Goal: Transaction & Acquisition: Purchase product/service

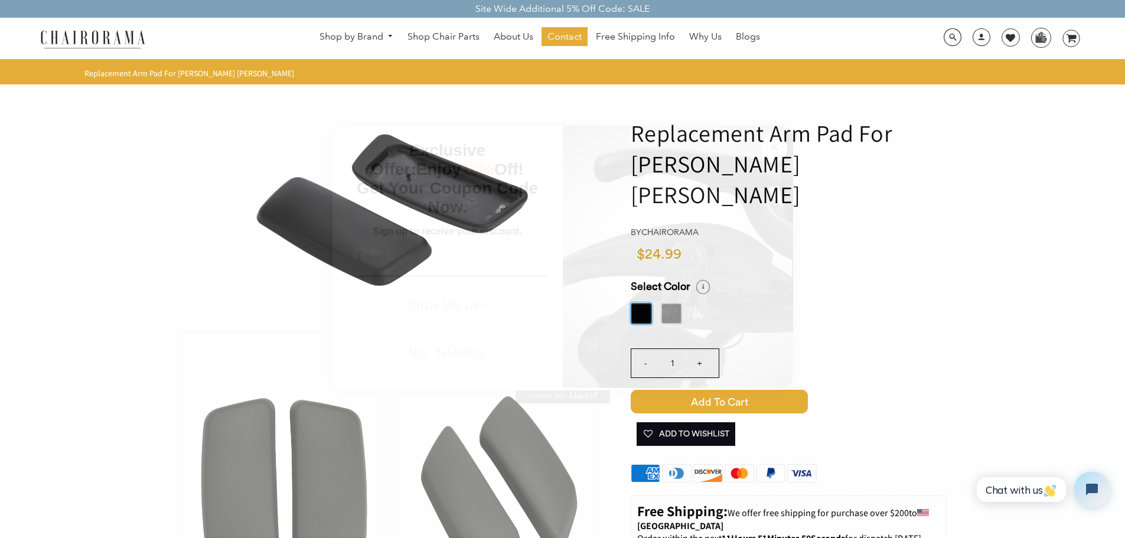
scroll to position [59, 0]
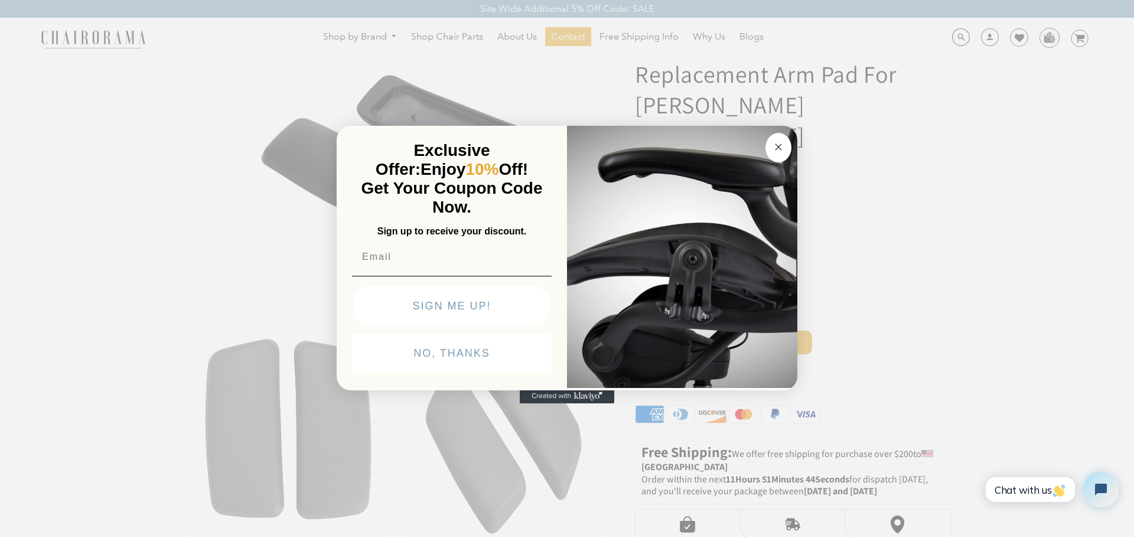
click at [780, 150] on circle "Close dialog" at bounding box center [779, 147] width 14 height 14
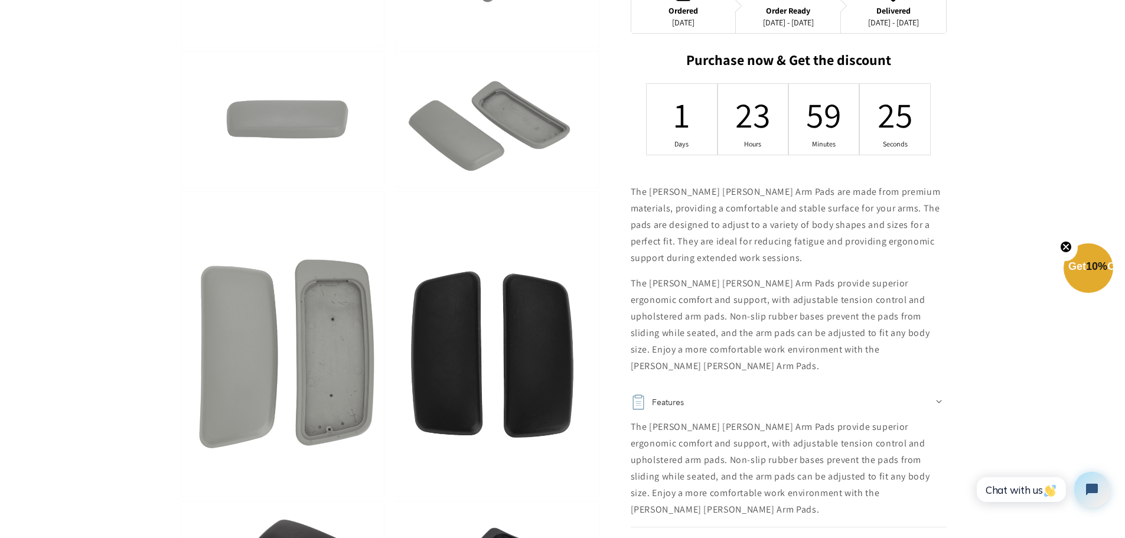
scroll to position [709, 0]
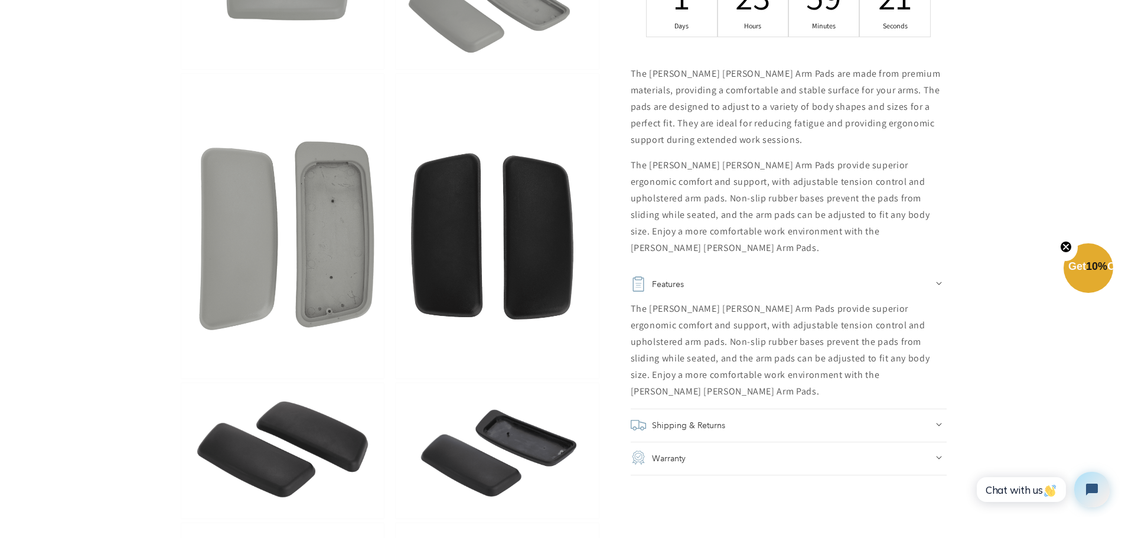
click at [938, 423] on icon at bounding box center [939, 425] width 6 height 4
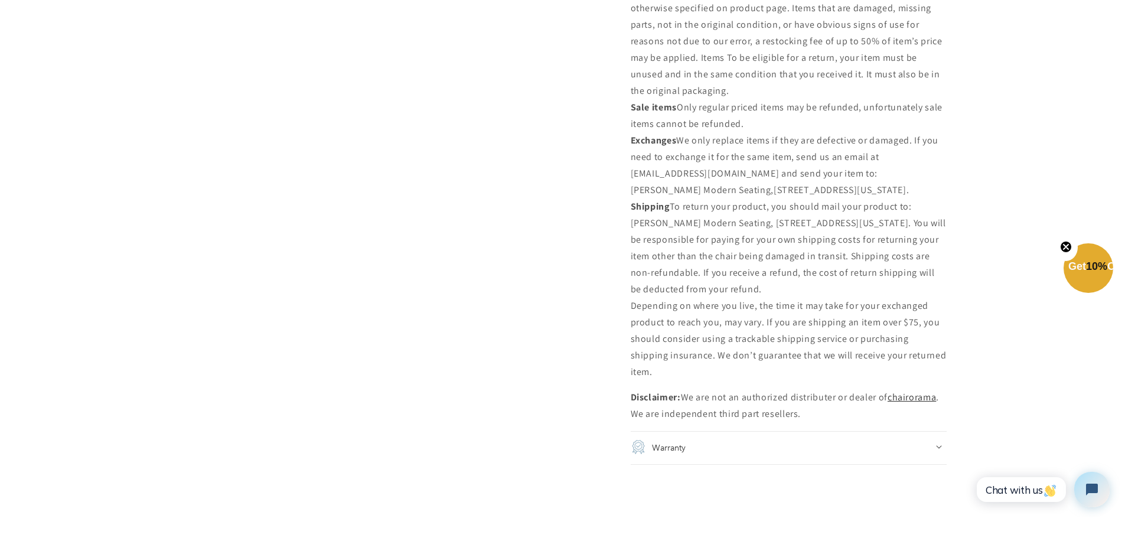
scroll to position [1831, 0]
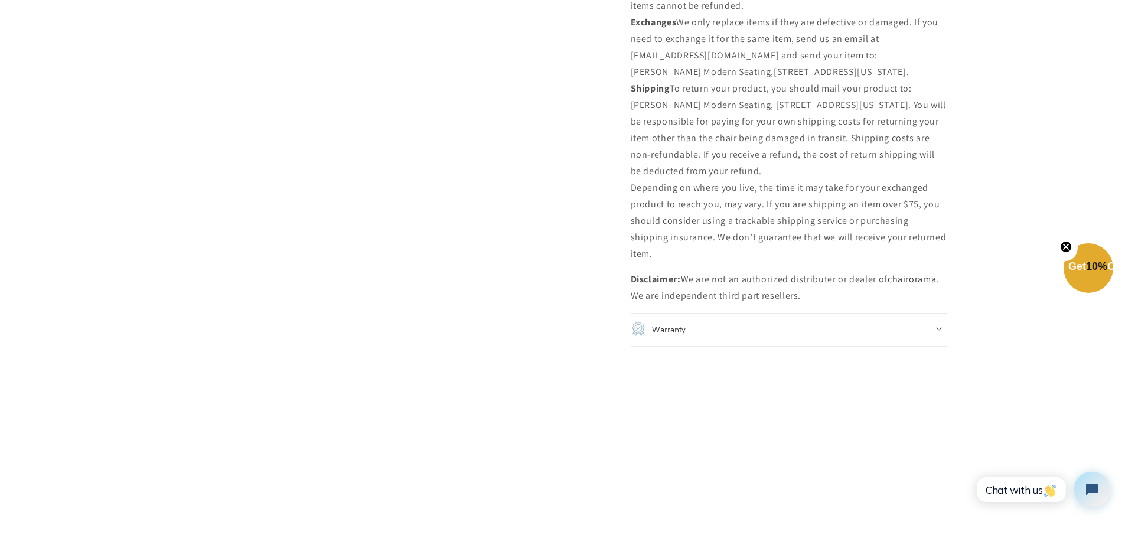
click at [936, 321] on div "Warranty" at bounding box center [789, 329] width 316 height 17
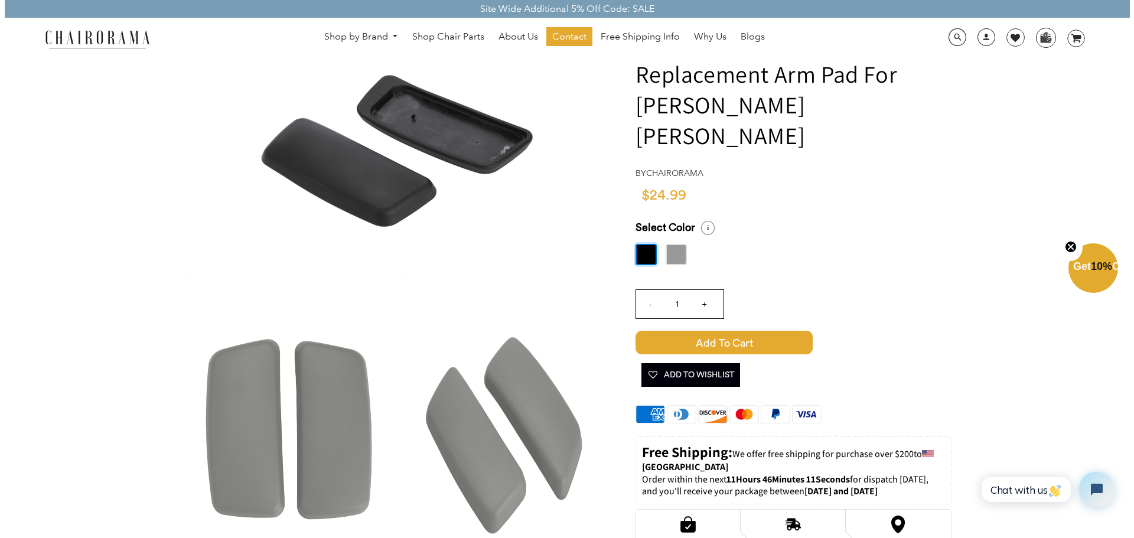
scroll to position [0, 0]
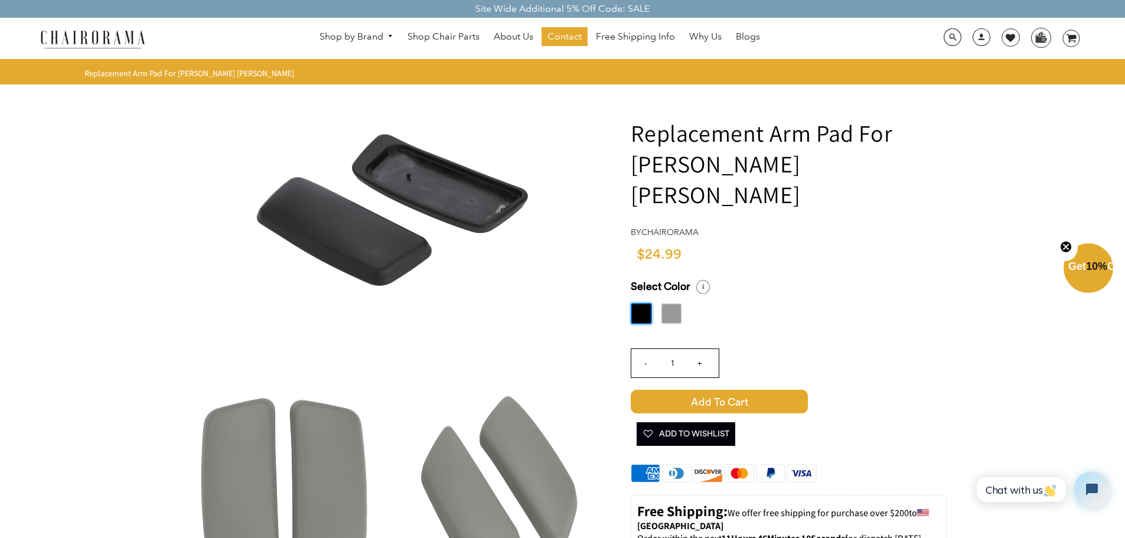
click at [1088, 264] on span "Get 10% Off" at bounding box center [1096, 267] width 54 height 12
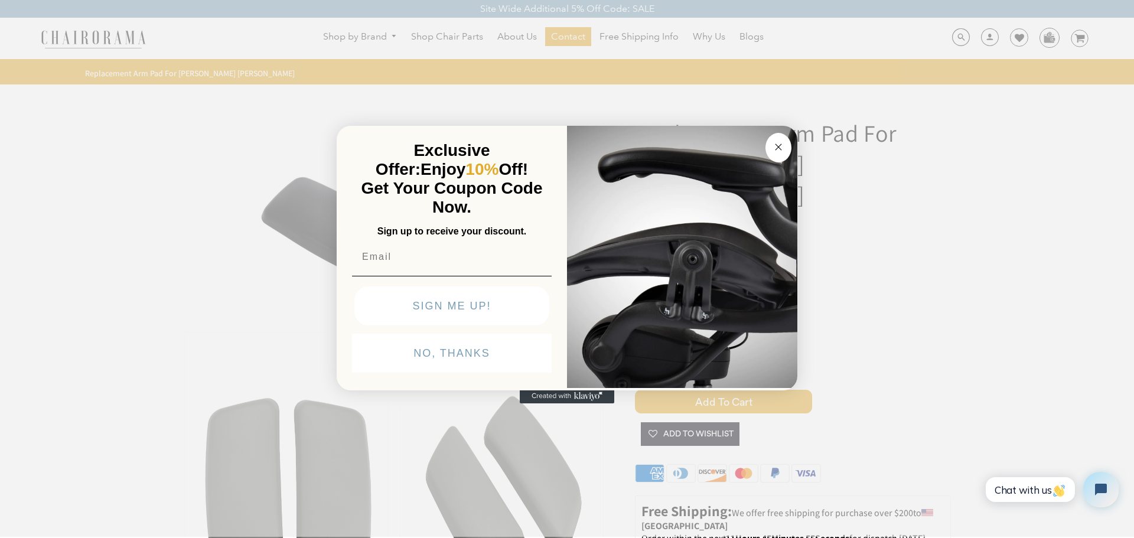
click at [431, 261] on input "Email" at bounding box center [452, 257] width 200 height 24
click at [429, 256] on input "Email" at bounding box center [452, 257] width 200 height 24
type input "[EMAIL_ADDRESS][DOMAIN_NAME]"
click at [428, 300] on button "SIGN ME UP!" at bounding box center [451, 306] width 195 height 39
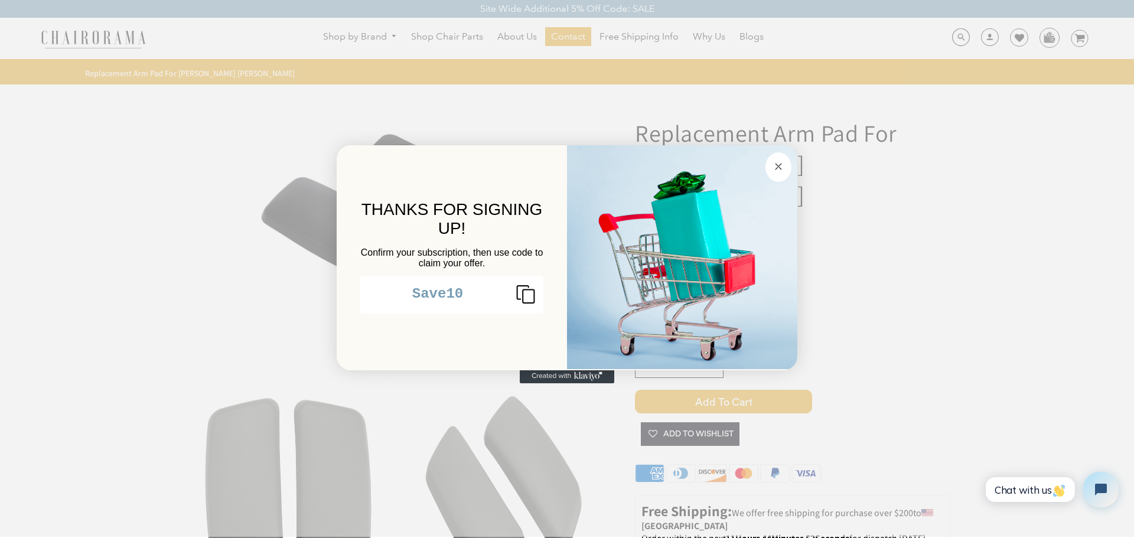
click at [530, 297] on icon "Copy coupon code" at bounding box center [521, 294] width 28 height 19
click at [781, 166] on circle "Close dialog" at bounding box center [779, 167] width 14 height 14
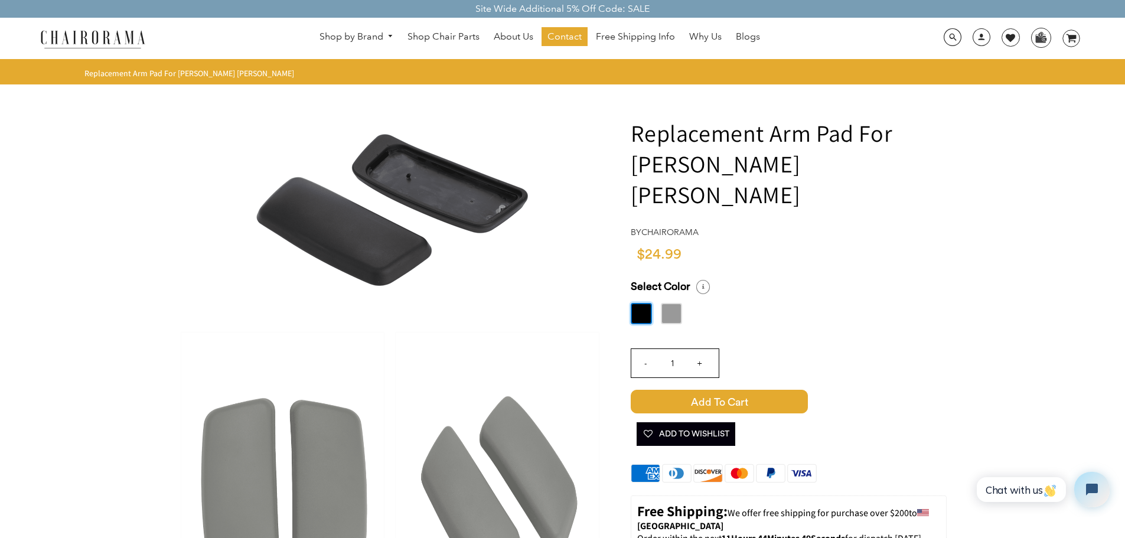
scroll to position [177, 0]
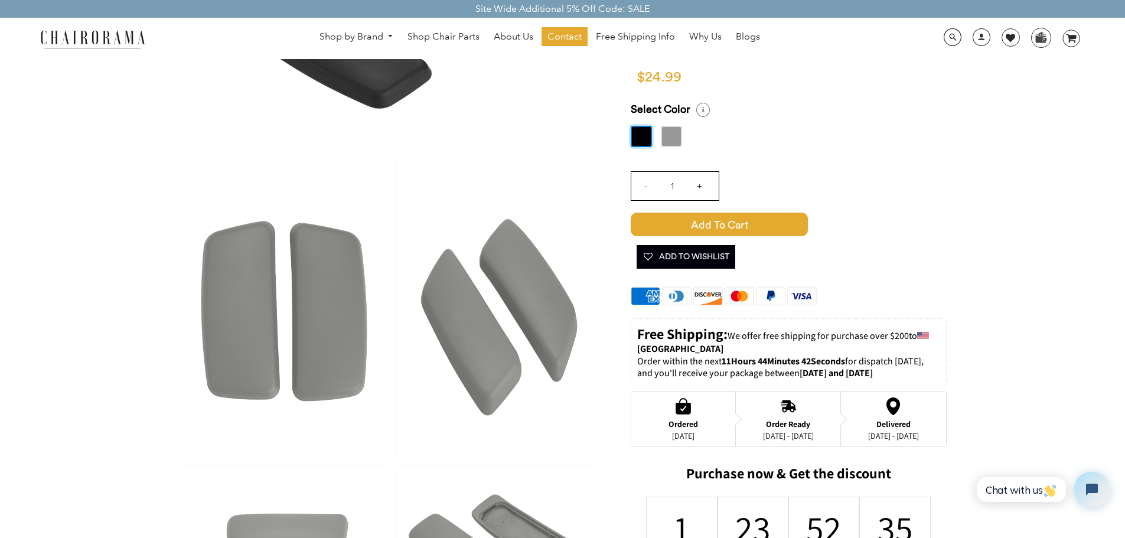
click at [705, 103] on icon at bounding box center [704, 110] width 14 height 14
click at [703, 103] on icon at bounding box center [704, 110] width 14 height 14
click at [702, 103] on icon at bounding box center [704, 110] width 14 height 14
click at [699, 103] on icon at bounding box center [704, 110] width 14 height 14
click at [1000, 492] on span "Chat with us" at bounding box center [1021, 490] width 71 height 12
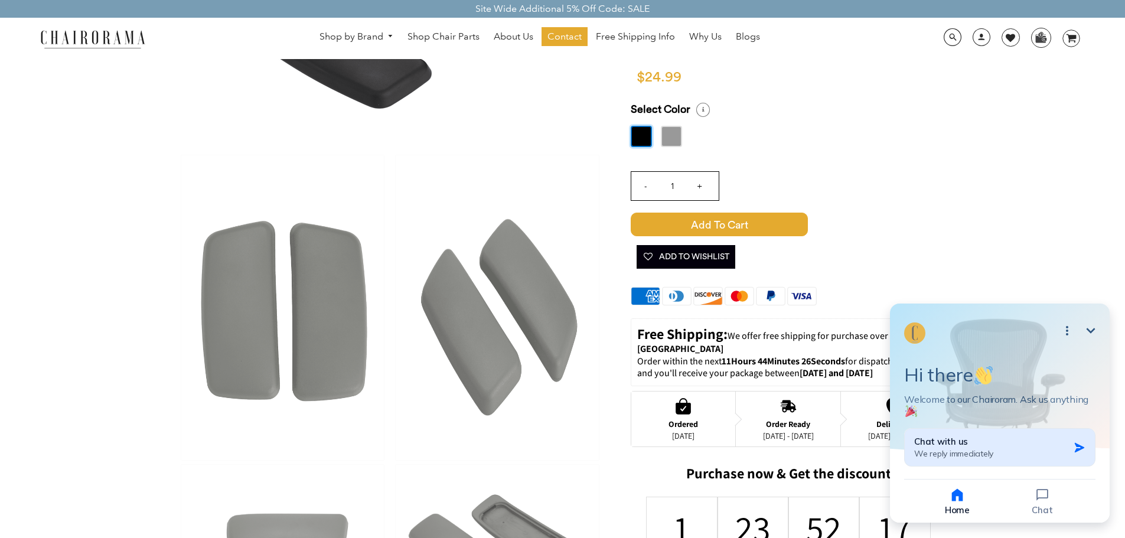
click at [989, 450] on div "Chat with us We reply immediately" at bounding box center [992, 447] width 155 height 23
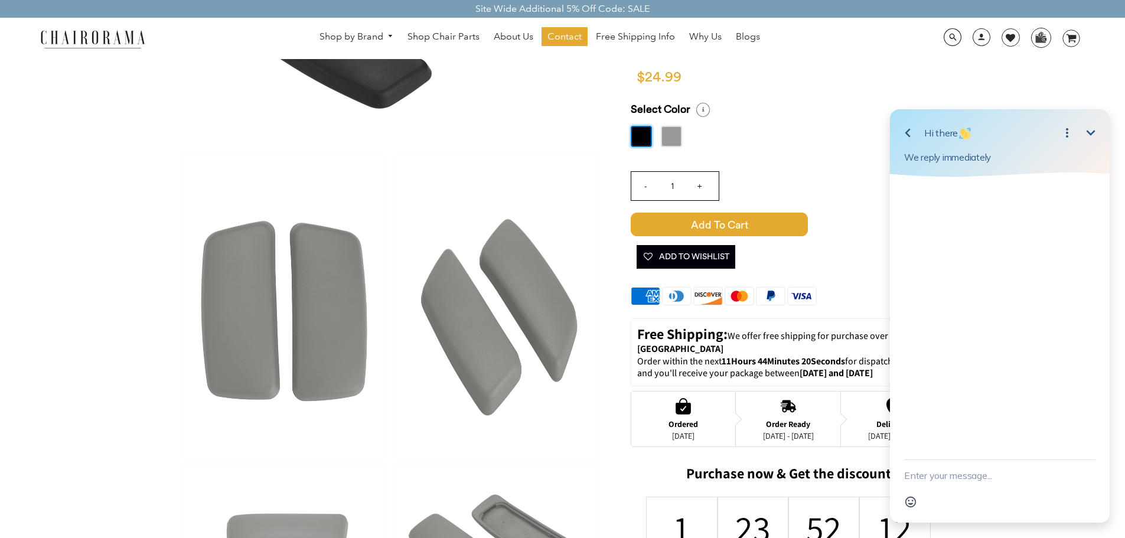
click at [956, 481] on textarea "New message" at bounding box center [999, 475] width 191 height 31
type textarea "Hello, do your arm rests come as a set of two or single?"
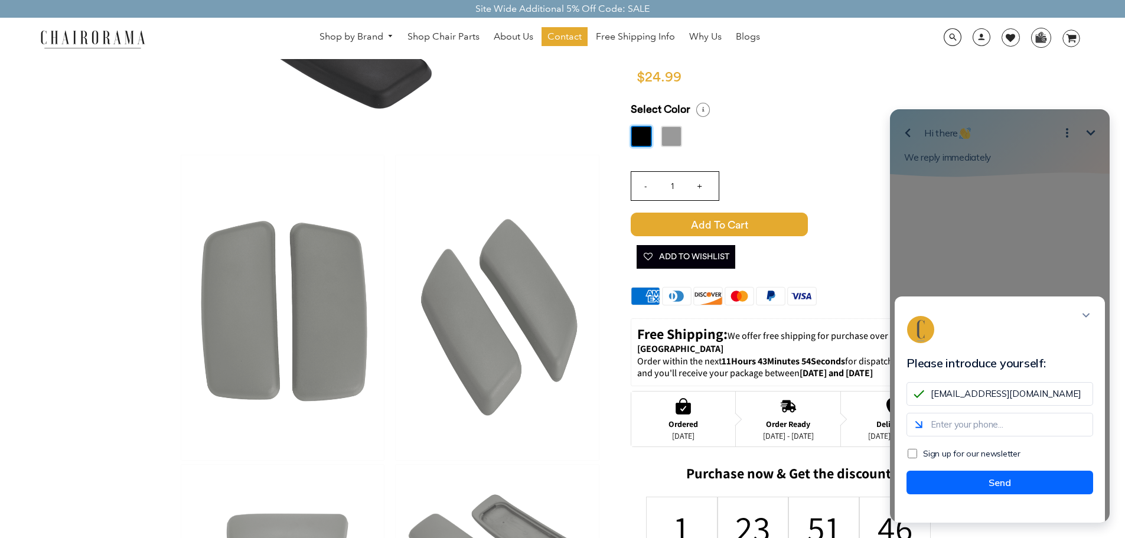
type input "[EMAIL_ADDRESS][DOMAIN_NAME]"
type input "3852081445"
click at [991, 494] on button "Send" at bounding box center [1000, 483] width 187 height 24
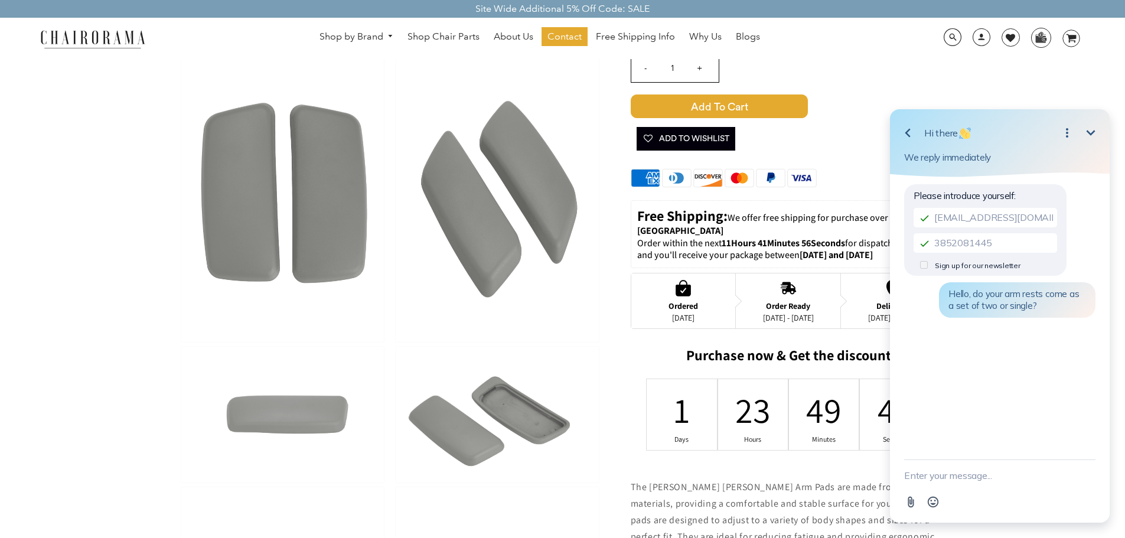
scroll to position [118, 0]
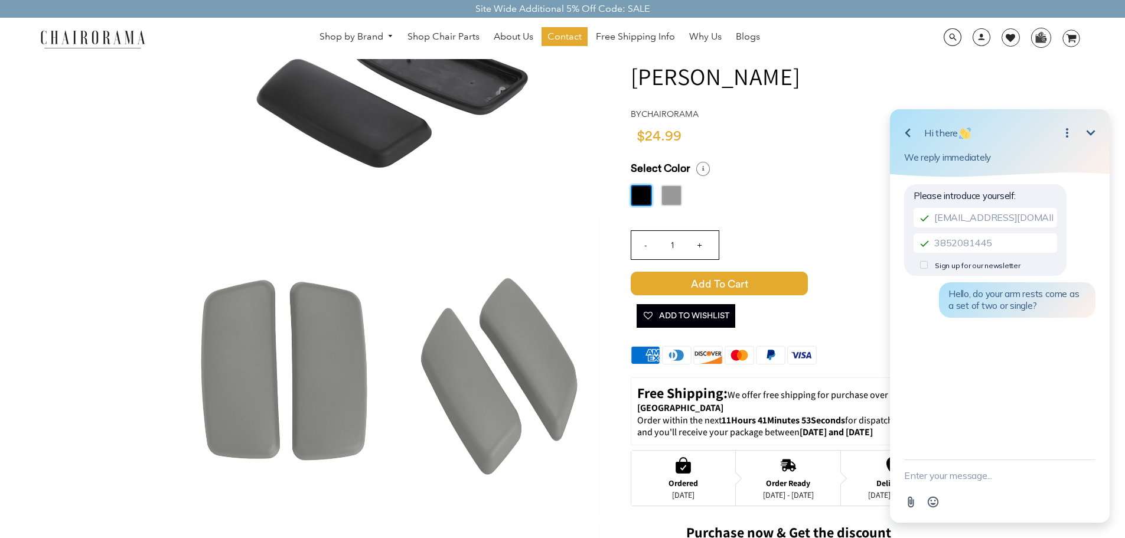
click at [707, 272] on span "Add to Cart" at bounding box center [719, 284] width 177 height 24
click at [1088, 133] on icon "Minimize" at bounding box center [1091, 133] width 14 height 14
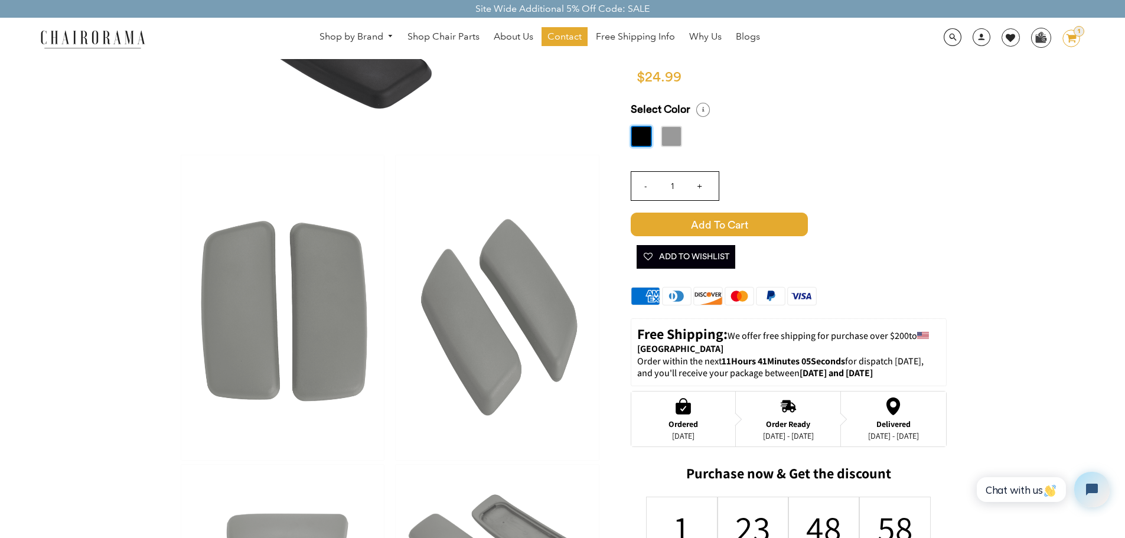
scroll to position [0, 0]
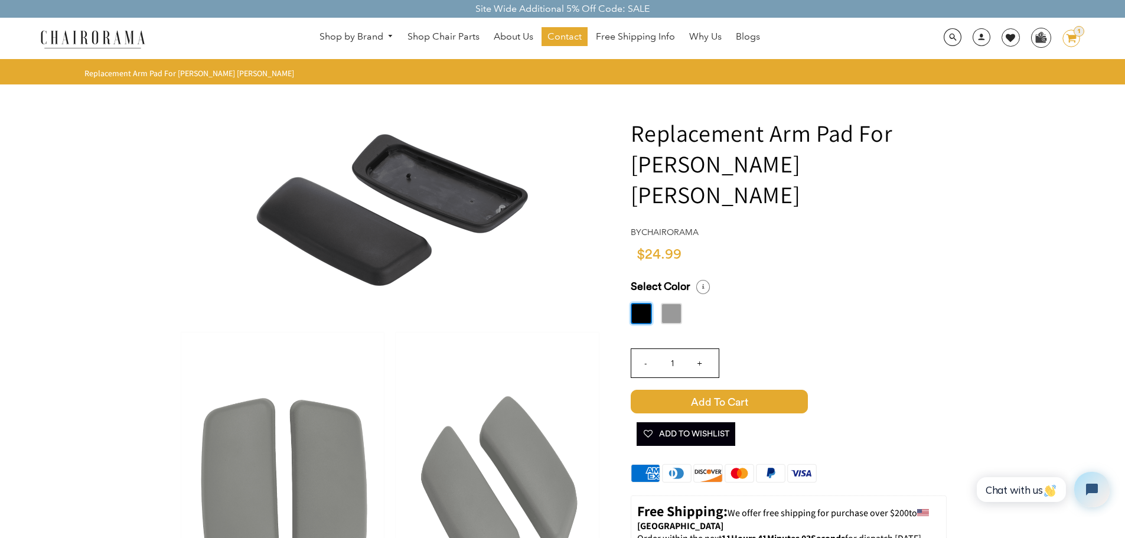
click at [1076, 39] on icon "image/svg+xml Layer 1" at bounding box center [1072, 39] width 18 height 19
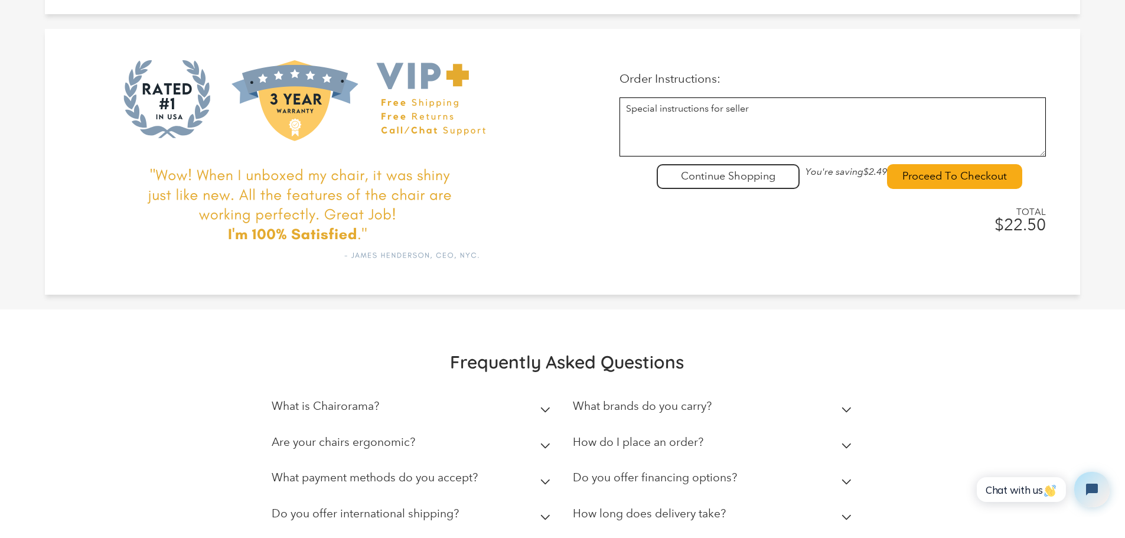
scroll to position [473, 0]
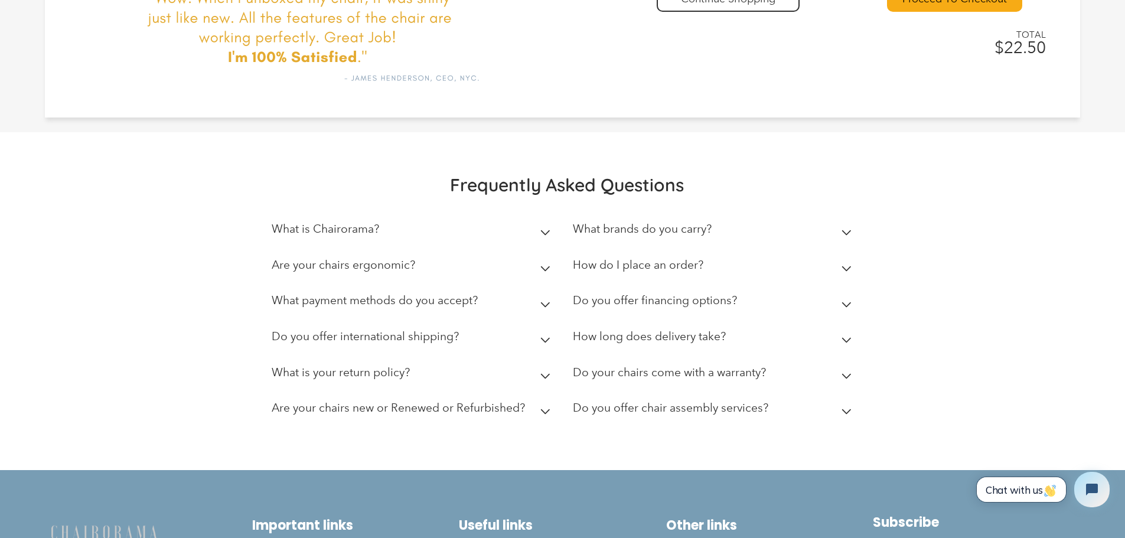
click at [1012, 484] on span "Chat with us" at bounding box center [1021, 490] width 71 height 12
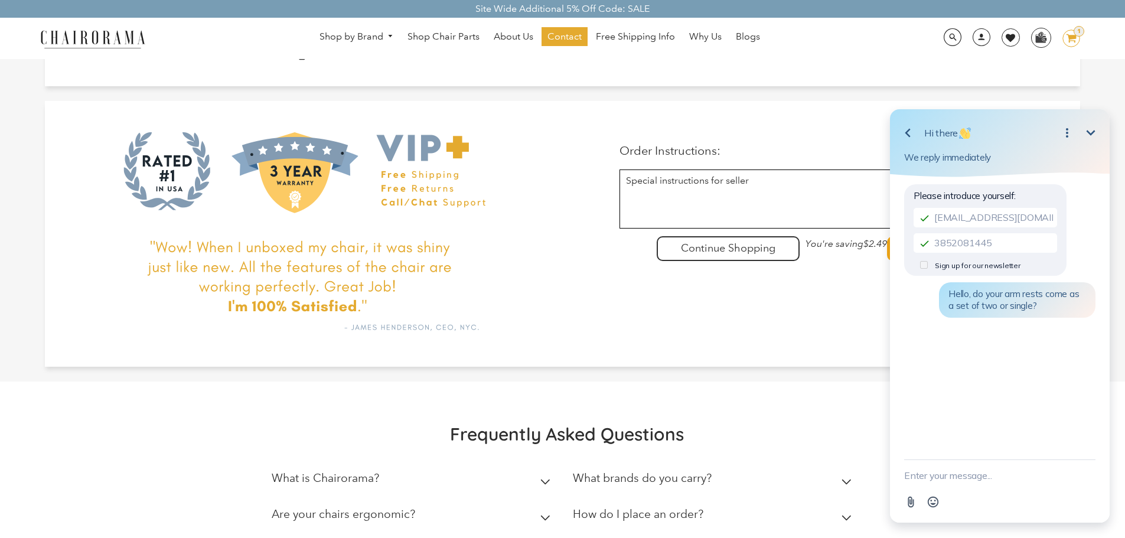
scroll to position [0, 0]
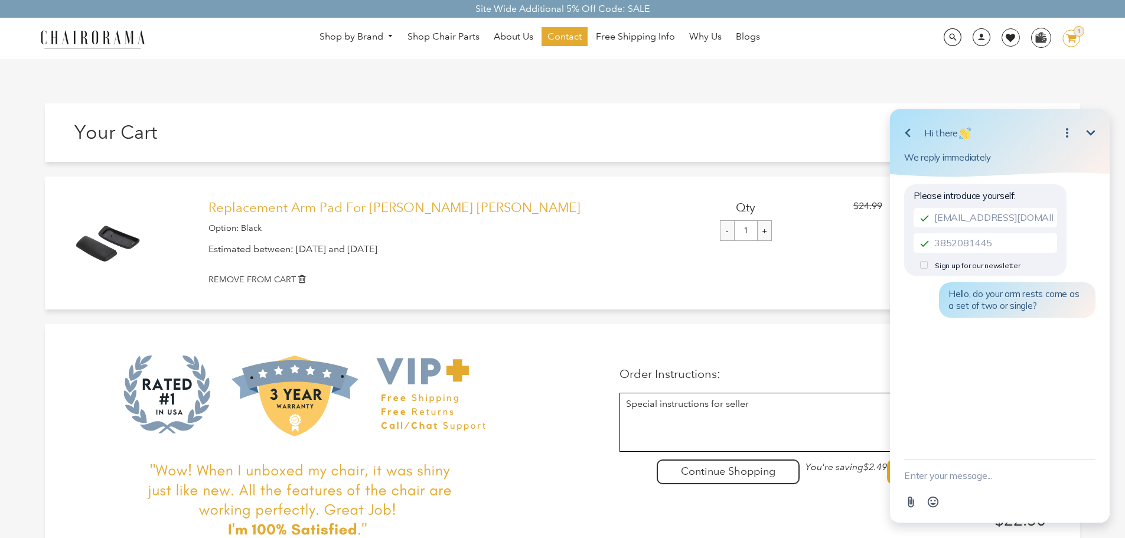
click at [297, 205] on link "Replacement Arm Pad For [PERSON_NAME] [PERSON_NAME]" at bounding box center [424, 207] width 430 height 15
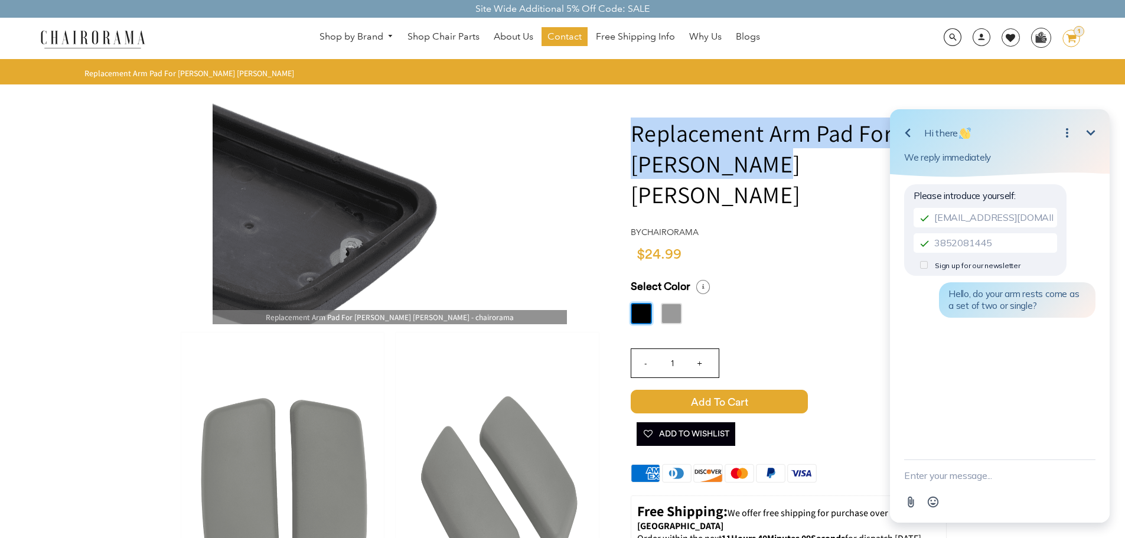
drag, startPoint x: 783, startPoint y: 167, endPoint x: 601, endPoint y: 131, distance: 185.4
copy h1 "Replacement Arm Pad For [PERSON_NAME] [PERSON_NAME]"
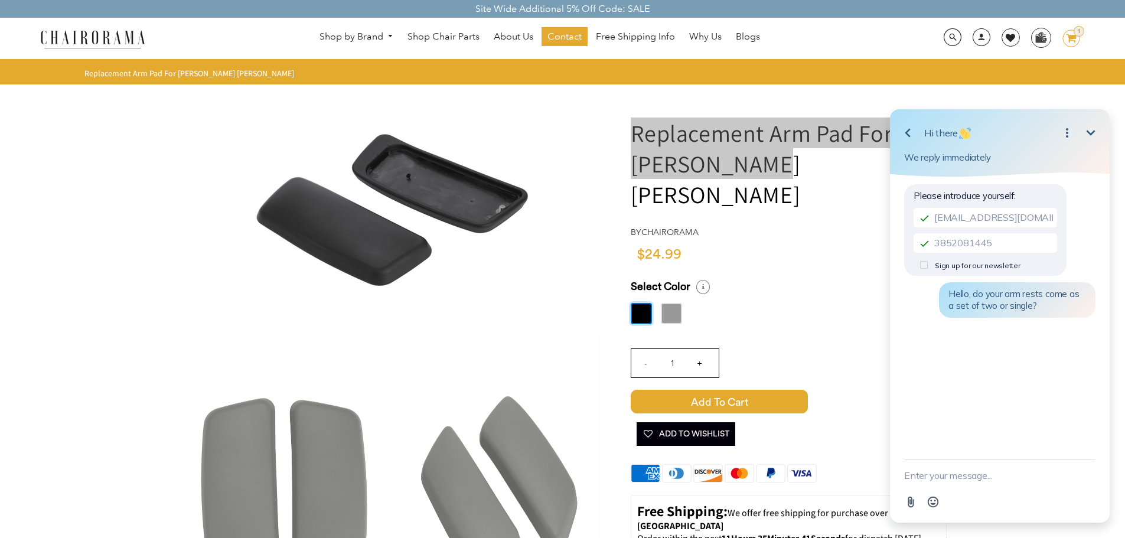
click at [961, 479] on textarea "New message" at bounding box center [999, 475] width 191 height 31
